Goal: Task Accomplishment & Management: Manage account settings

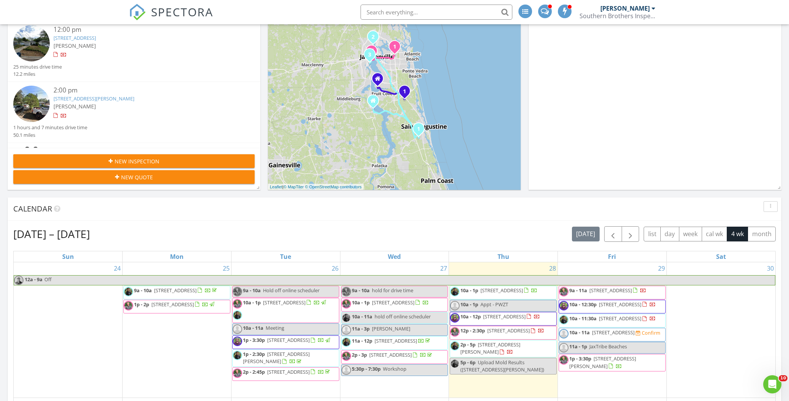
scroll to position [151, 0]
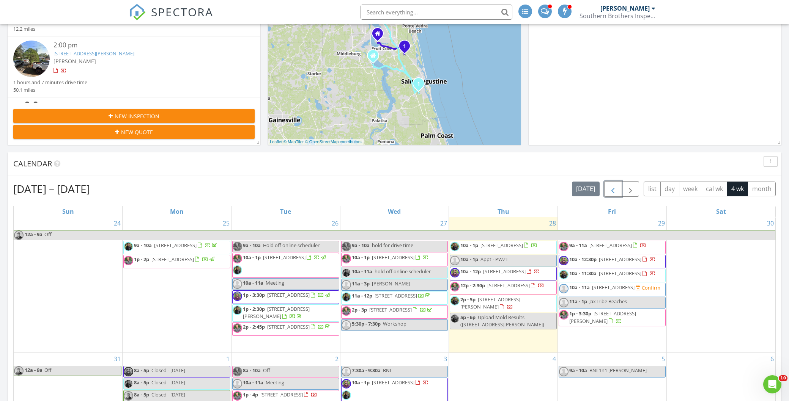
click at [609, 188] on span "button" at bounding box center [612, 189] width 9 height 9
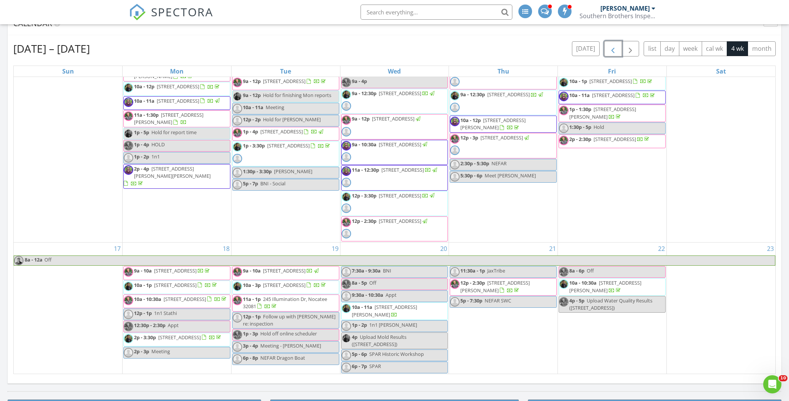
scroll to position [294, 0]
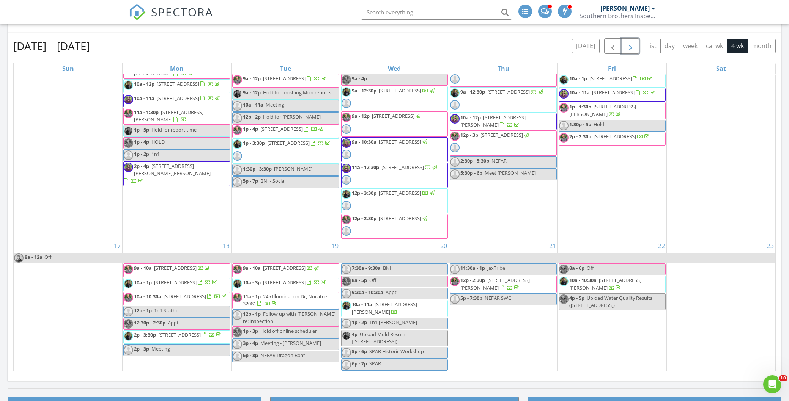
click at [632, 47] on span "button" at bounding box center [630, 46] width 9 height 9
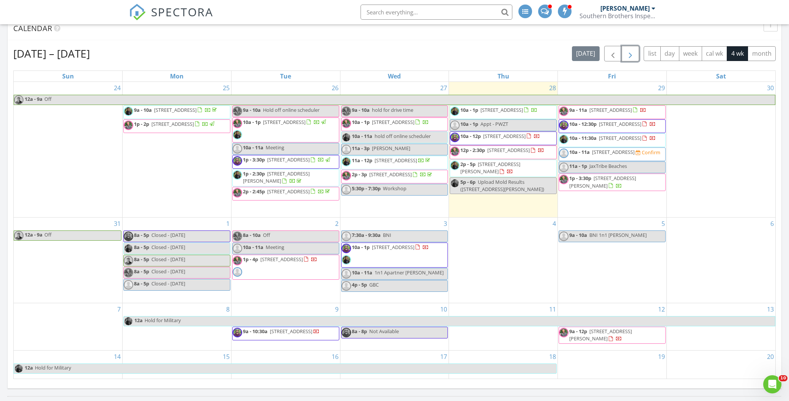
scroll to position [255, 0]
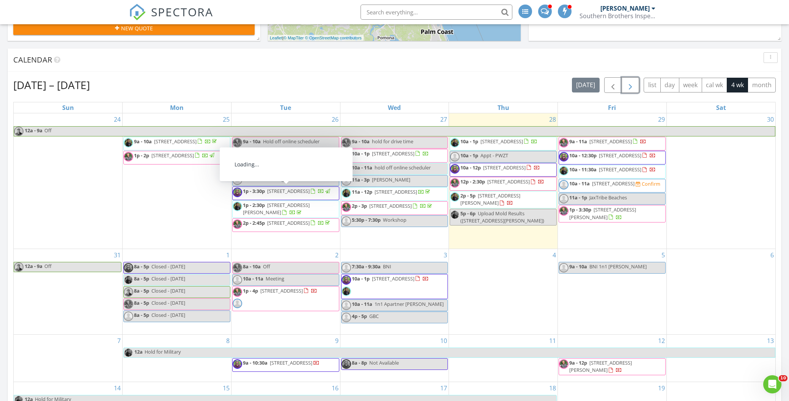
click at [310, 195] on span "1p - 3:30p 1812 Sea Oats Dr, Atlantic Beach 32233" at bounding box center [282, 193] width 99 height 11
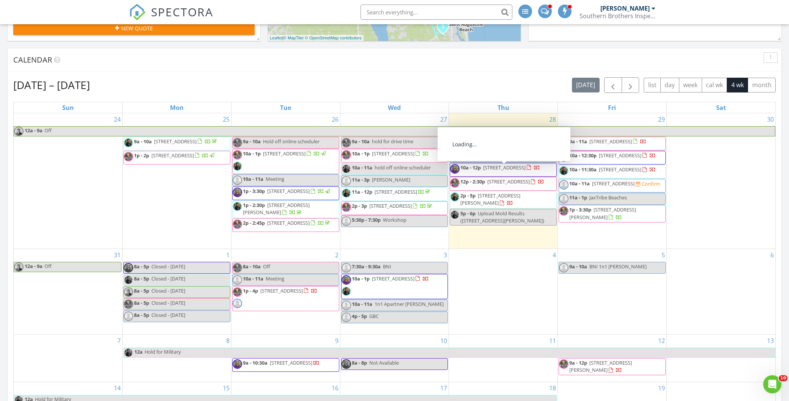
click at [502, 171] on span "507 Whirlwind Pl, St. Augustine 32095" at bounding box center [504, 167] width 43 height 7
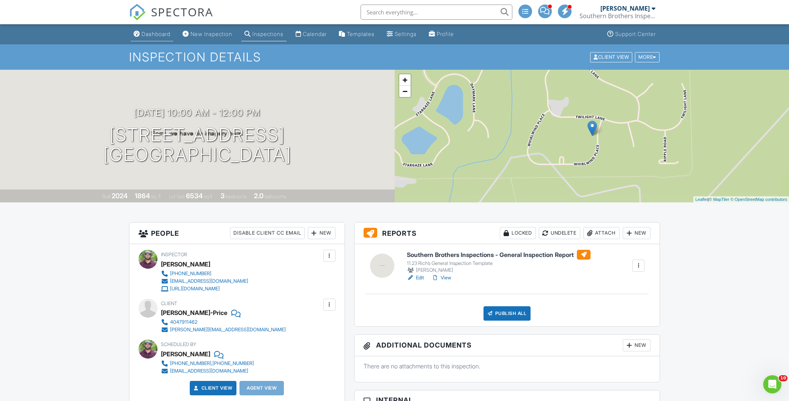
click at [153, 33] on div "Dashboard" at bounding box center [156, 34] width 29 height 6
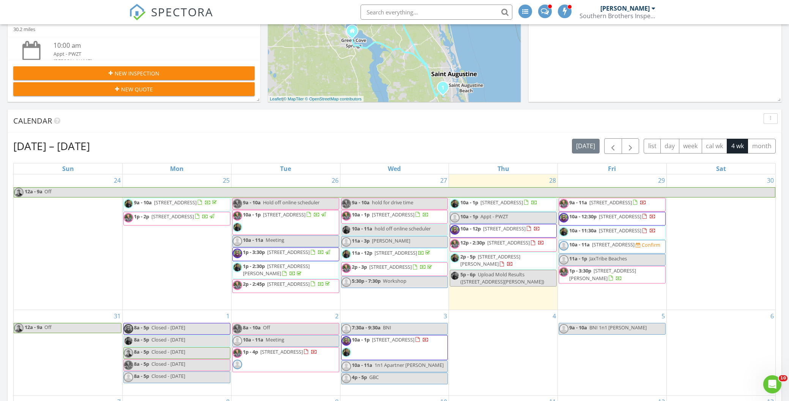
scroll to position [195, 0]
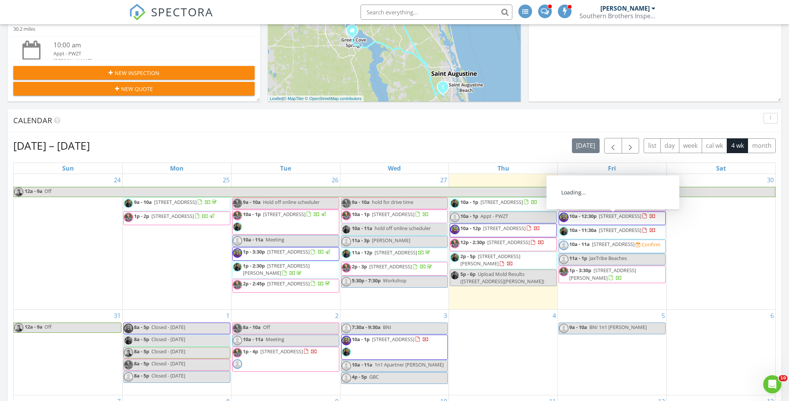
click at [603, 220] on span "902 Eagle Point Dr, St. Augustine 32092" at bounding box center [620, 216] width 43 height 7
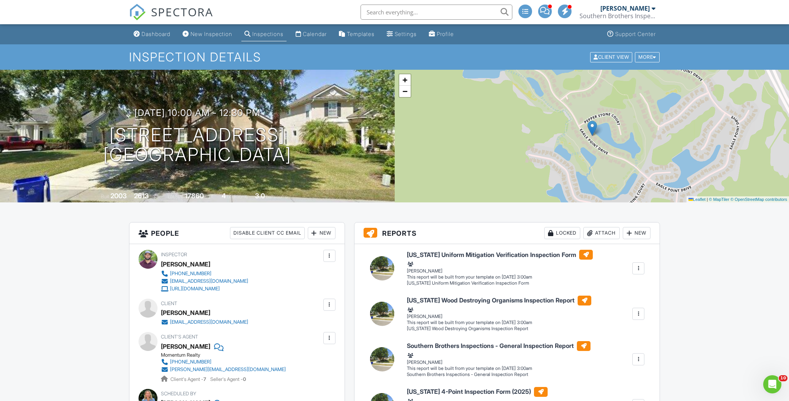
click at [268, 35] on div "Inspections" at bounding box center [267, 34] width 31 height 6
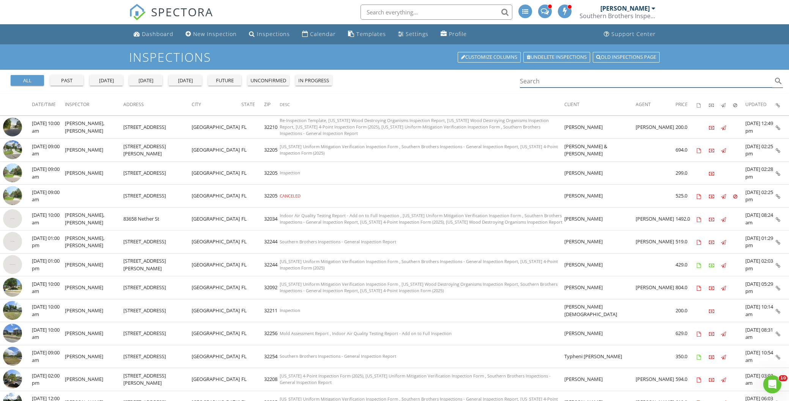
click at [543, 81] on input "Search" at bounding box center [646, 81] width 253 height 13
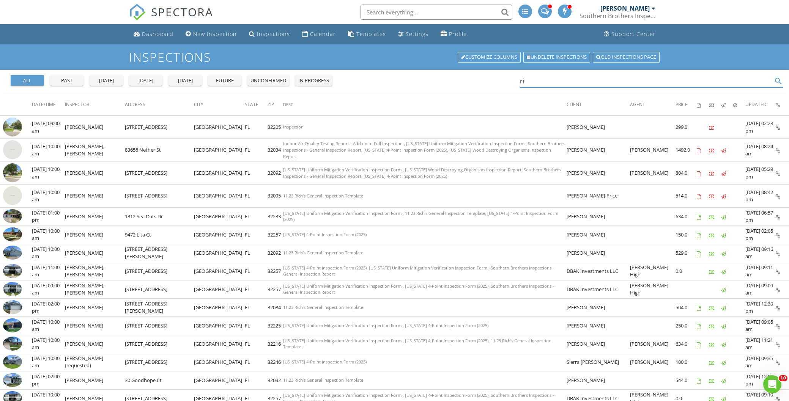
type input "r"
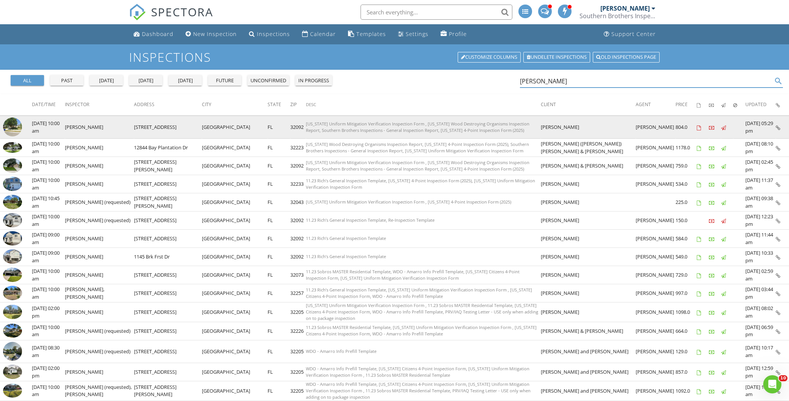
type input "[PERSON_NAME]"
click at [13, 126] on img at bounding box center [12, 127] width 19 height 19
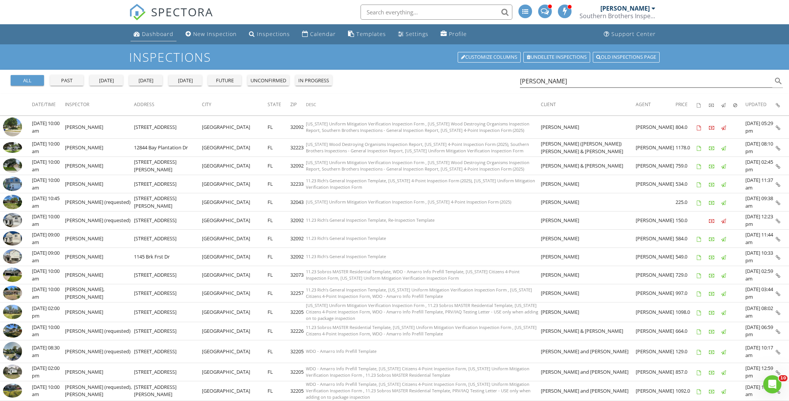
click at [155, 36] on div "Dashboard" at bounding box center [157, 33] width 31 height 7
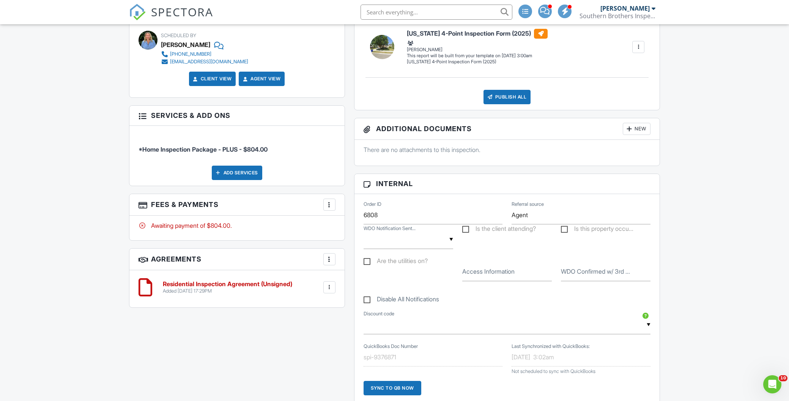
scroll to position [360, 0]
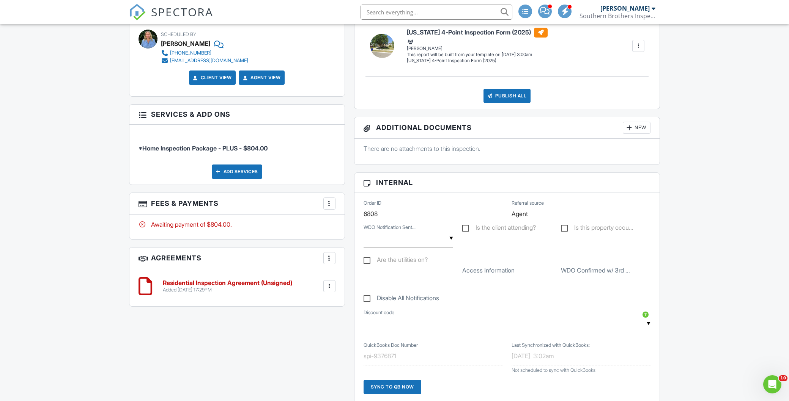
click at [329, 203] on div at bounding box center [330, 204] width 8 height 8
click at [356, 226] on li "Edit Fees & Payments" at bounding box center [367, 226] width 79 height 19
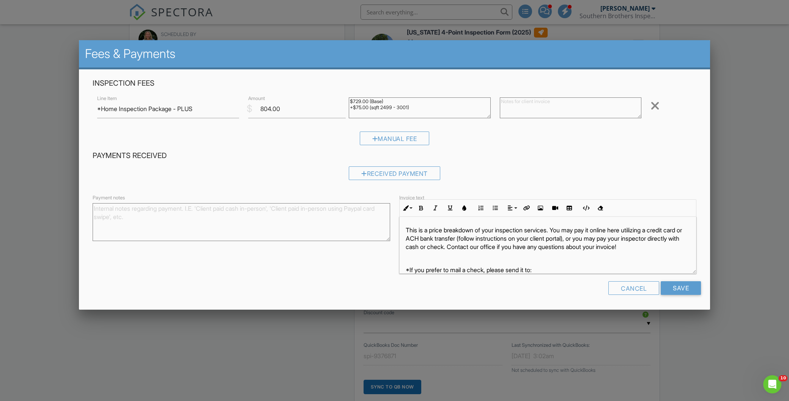
click at [50, 197] on div at bounding box center [394, 213] width 789 height 502
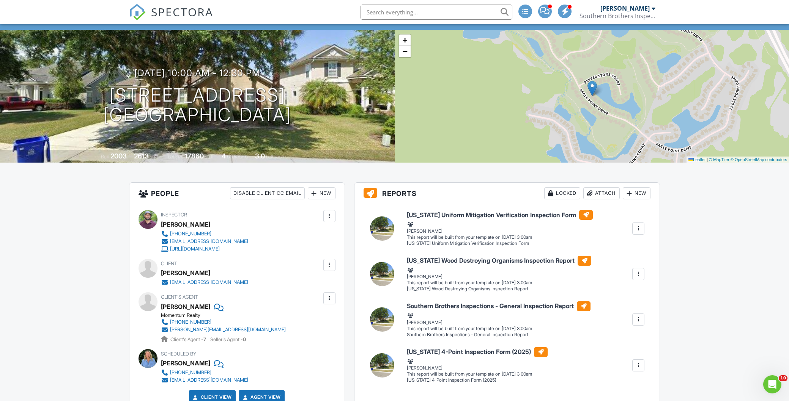
scroll to position [0, 0]
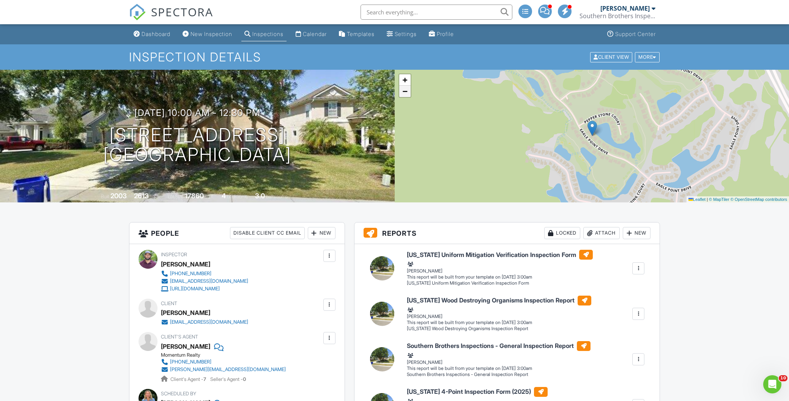
click at [403, 90] on span "−" at bounding box center [404, 91] width 5 height 9
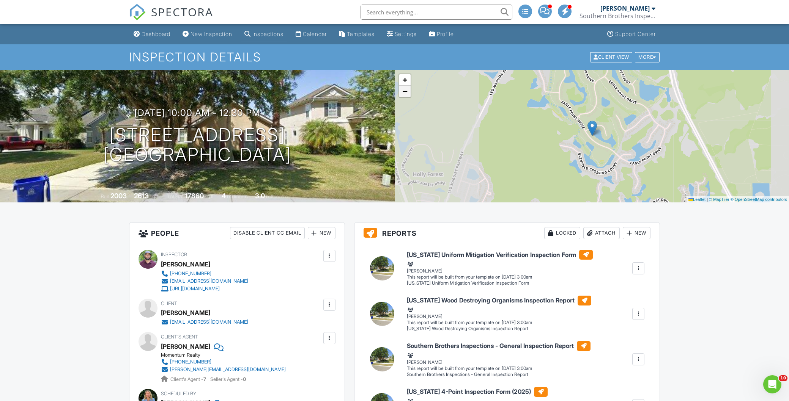
click at [403, 90] on span "−" at bounding box center [404, 91] width 5 height 9
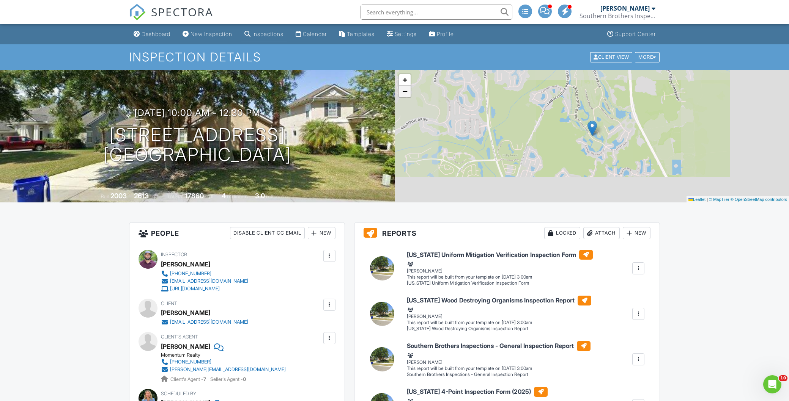
click at [403, 91] on span "−" at bounding box center [404, 91] width 5 height 9
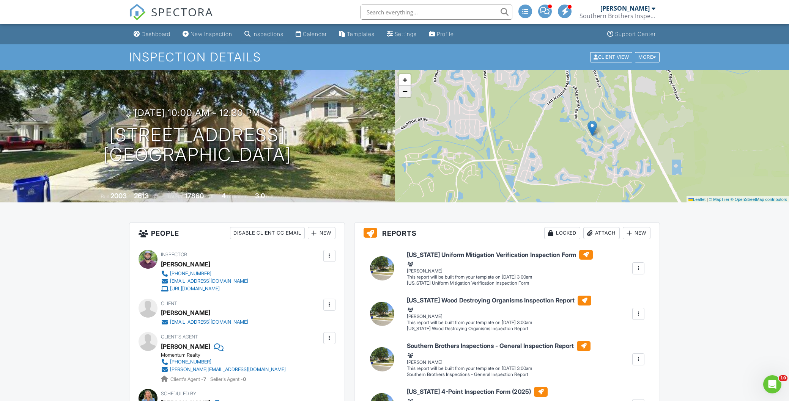
click at [403, 91] on span "−" at bounding box center [404, 91] width 5 height 9
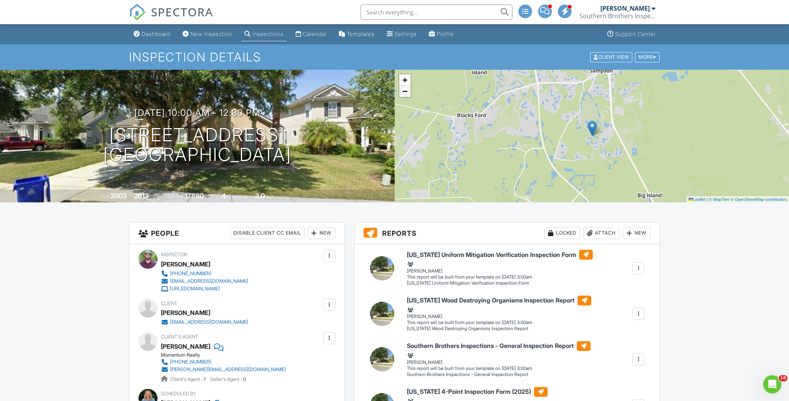
click at [403, 91] on span "−" at bounding box center [404, 91] width 5 height 9
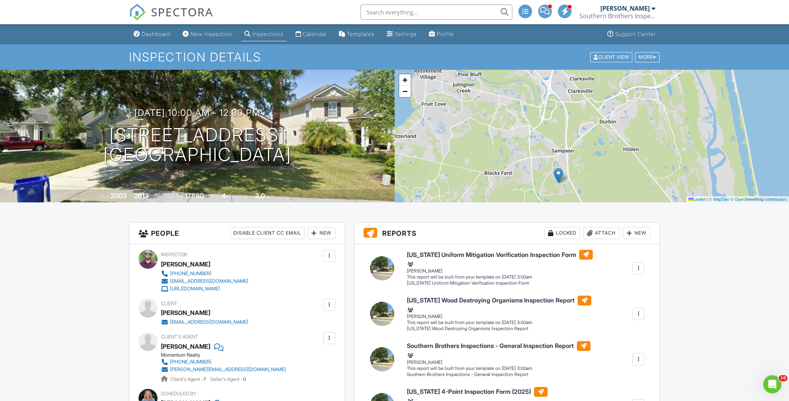
drag, startPoint x: 496, startPoint y: 121, endPoint x: 462, endPoint y: 168, distance: 58.2
click at [462, 168] on div "+ − Leaflet | © MapTiler © OpenStreetMap contributors" at bounding box center [592, 136] width 395 height 133
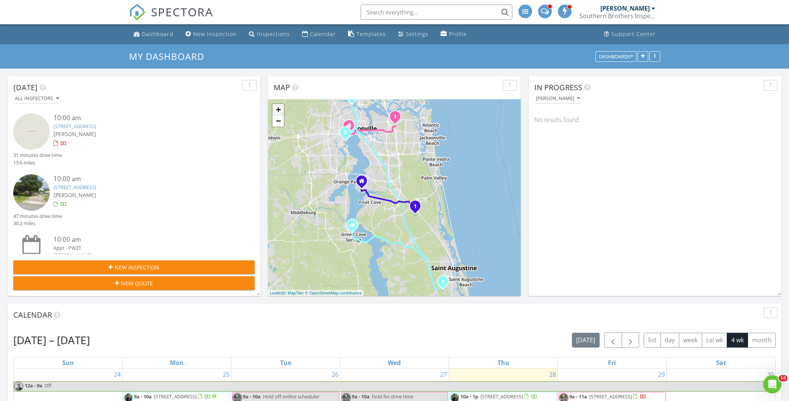
click at [278, 109] on link "+" at bounding box center [277, 109] width 11 height 11
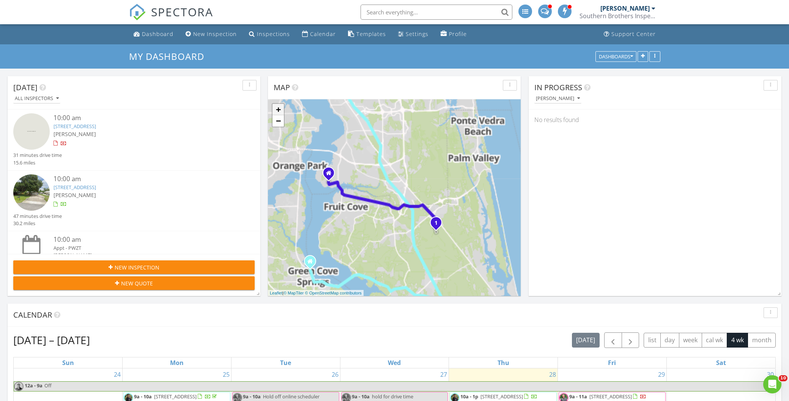
click at [278, 109] on link "+" at bounding box center [277, 109] width 11 height 11
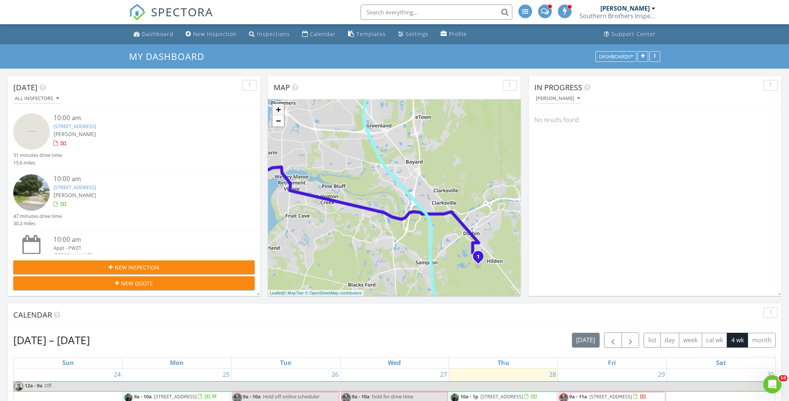
click at [278, 109] on link "+" at bounding box center [277, 109] width 11 height 11
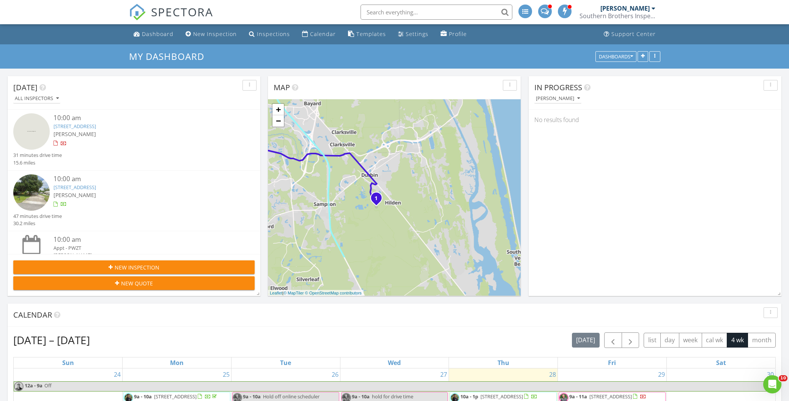
drag, startPoint x: 421, startPoint y: 180, endPoint x: 320, endPoint y: 122, distance: 117.3
click at [320, 122] on div "1 1 2 3 1 + − [GEOGRAPHIC_DATA], [GEOGRAPHIC_DATA] 1 25.1 km, 31 min Head south…" at bounding box center [394, 197] width 253 height 197
click at [280, 109] on link "+" at bounding box center [277, 109] width 11 height 11
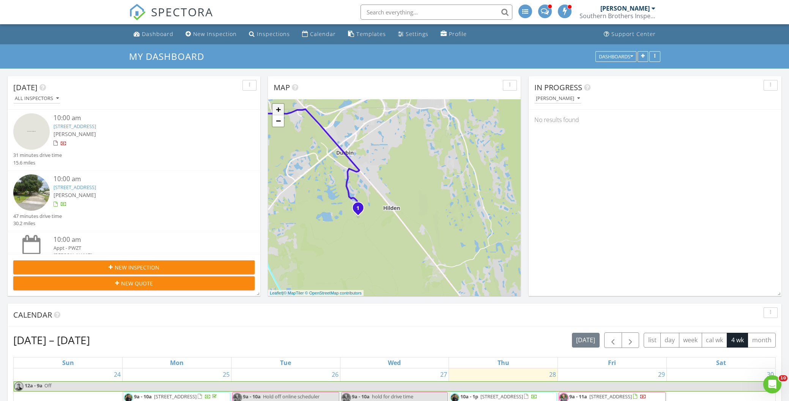
click at [280, 108] on link "+" at bounding box center [277, 109] width 11 height 11
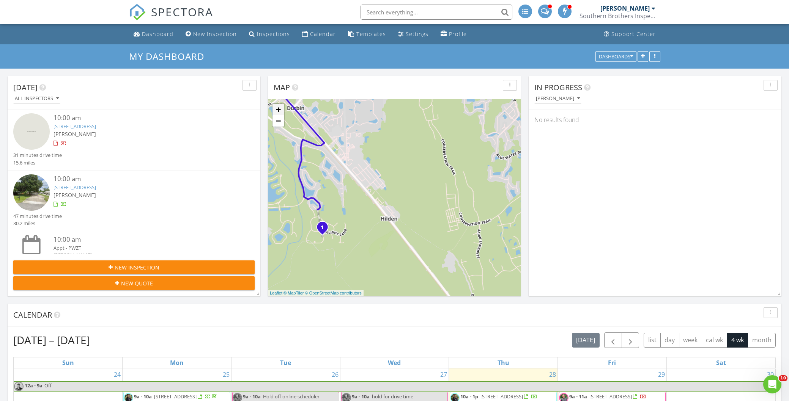
click at [280, 108] on link "+" at bounding box center [277, 109] width 11 height 11
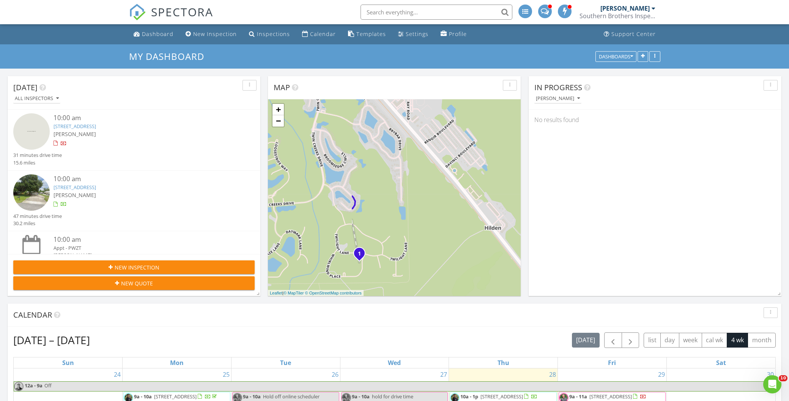
drag, startPoint x: 330, startPoint y: 194, endPoint x: 443, endPoint y: 182, distance: 113.7
click at [443, 182] on div "1 1 2 3 1 + − [GEOGRAPHIC_DATA], [GEOGRAPHIC_DATA] 1 25.1 km, 31 min Head south…" at bounding box center [394, 197] width 253 height 197
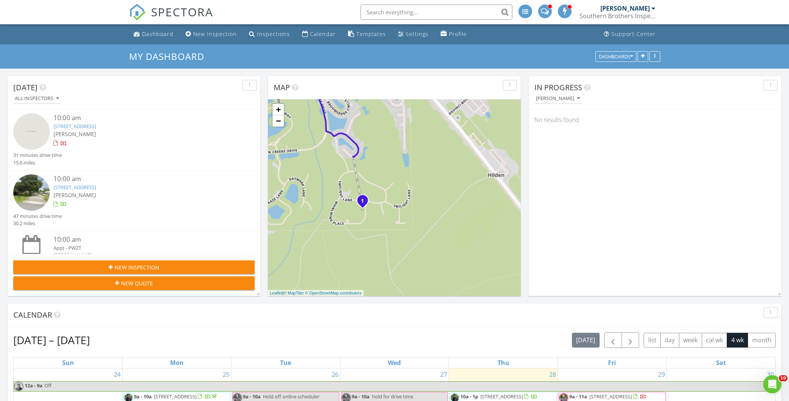
drag, startPoint x: 415, startPoint y: 198, endPoint x: 419, endPoint y: 144, distance: 54.0
click at [419, 144] on div "1 1 2 3 1 + − [GEOGRAPHIC_DATA], [GEOGRAPHIC_DATA] 1 25.1 km, 31 min Head south…" at bounding box center [394, 197] width 253 height 197
click at [277, 107] on link "+" at bounding box center [277, 109] width 11 height 11
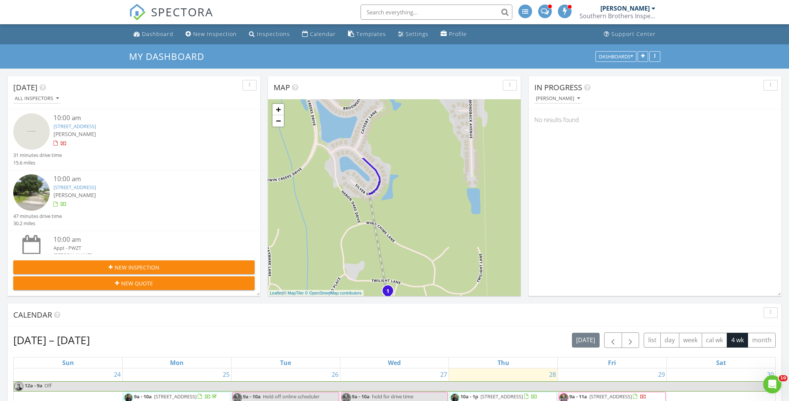
drag, startPoint x: 312, startPoint y: 128, endPoint x: 369, endPoint y: 213, distance: 102.3
click at [369, 213] on div "1 1 2 3 1 + − [GEOGRAPHIC_DATA], [GEOGRAPHIC_DATA] 1 25.1 km, 31 min Head south…" at bounding box center [394, 197] width 253 height 197
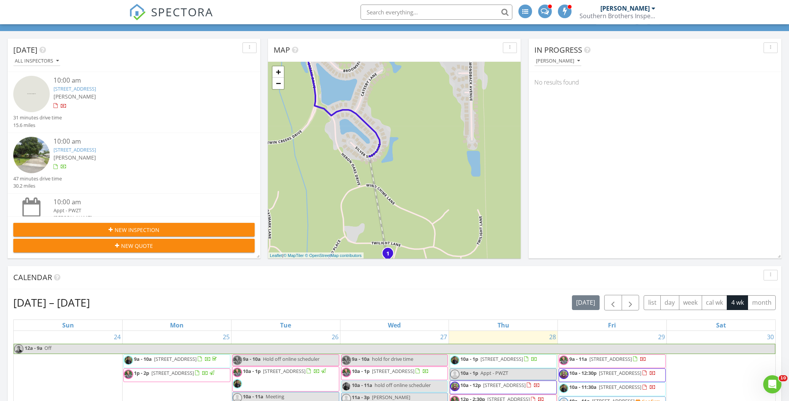
scroll to position [44, 0]
